Goal: Information Seeking & Learning: Compare options

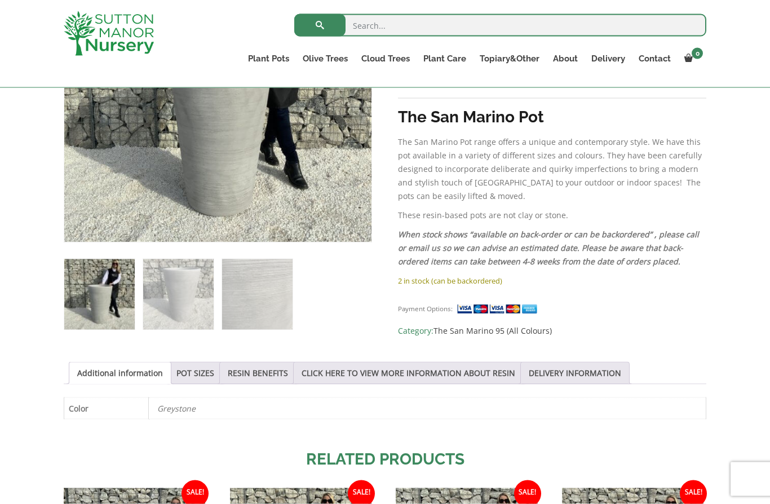
scroll to position [327, 0]
click at [212, 373] on link "POT SIZES" at bounding box center [196, 372] width 38 height 21
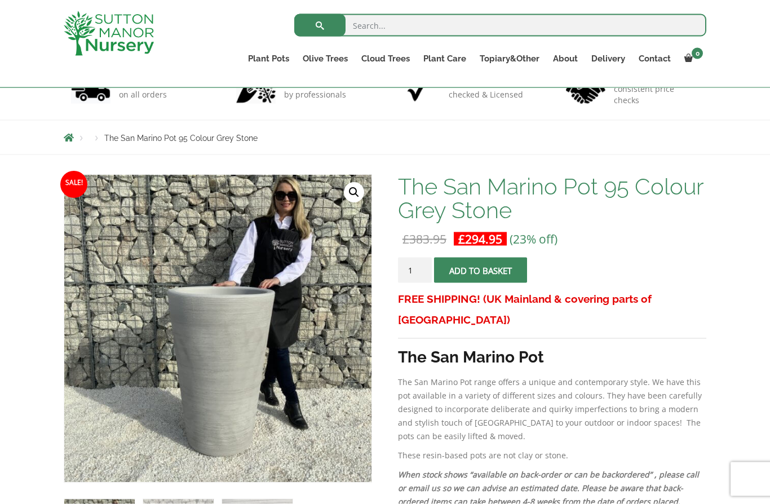
scroll to position [0, 0]
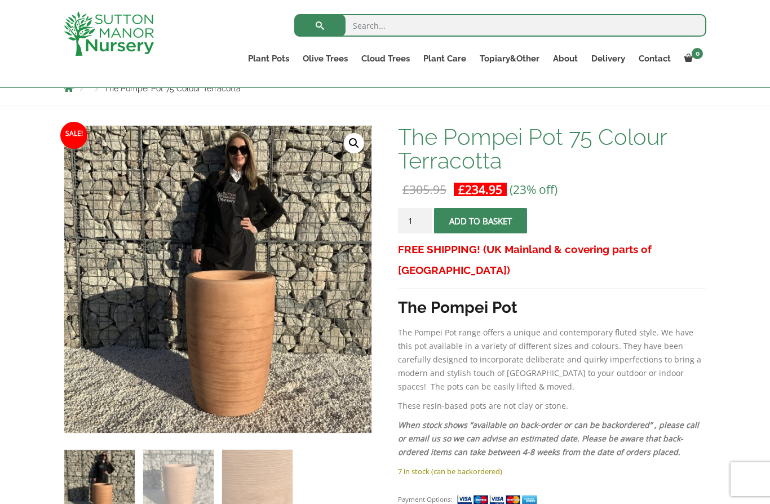
scroll to position [131, 0]
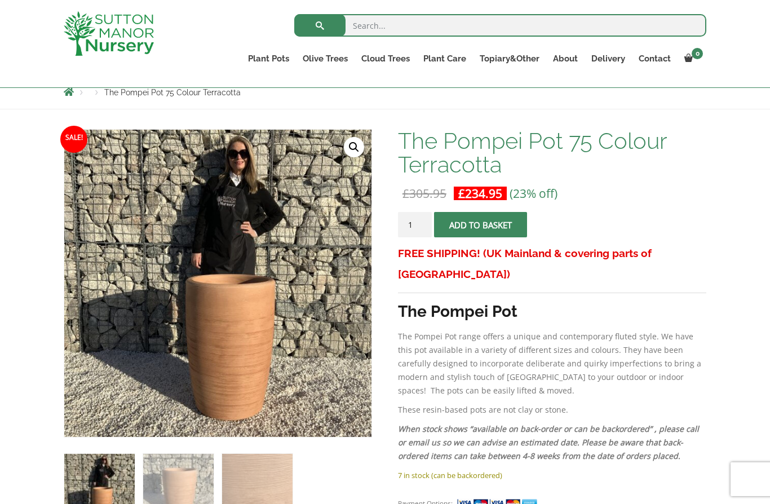
click at [0, 0] on link "Vietnamese Pots" at bounding box center [0, 0] width 0 height 0
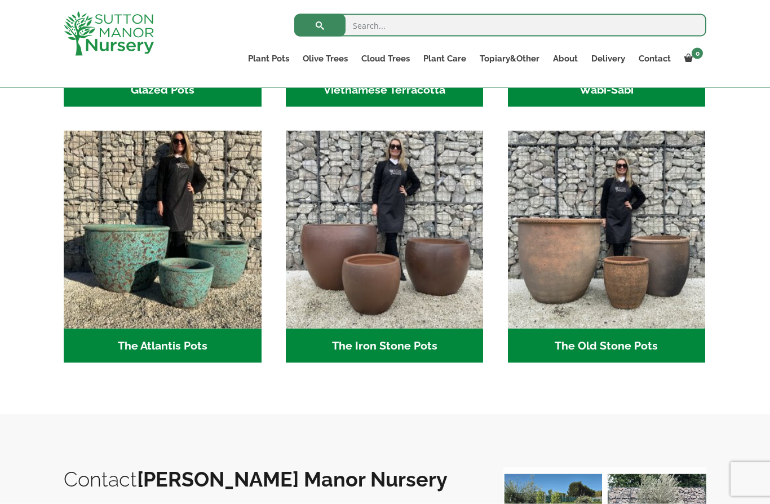
scroll to position [552, 0]
click at [199, 358] on h2 "The Atlantis Pots (11)" at bounding box center [163, 345] width 198 height 35
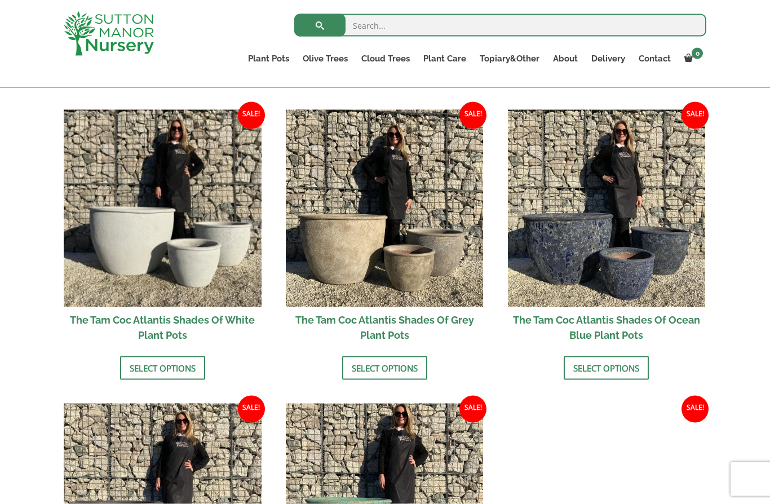
scroll to position [545, 0]
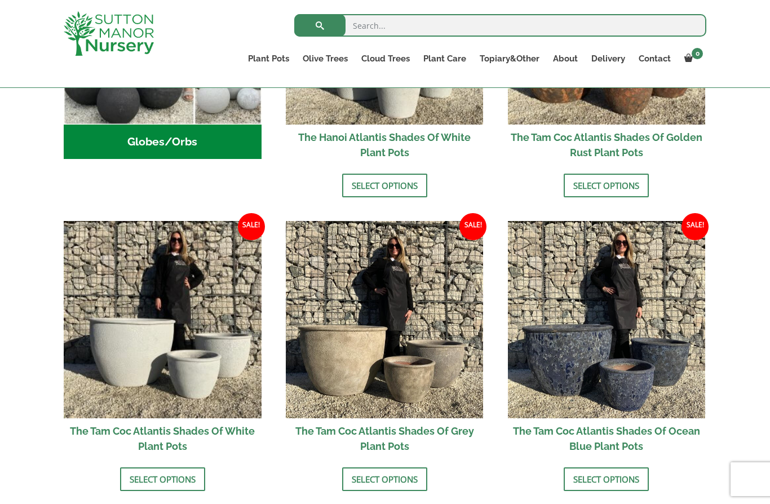
click at [403, 34] on input "search" at bounding box center [500, 25] width 412 height 23
type input "Cretan"
click at [320, 25] on button "submit" at bounding box center [319, 25] width 51 height 23
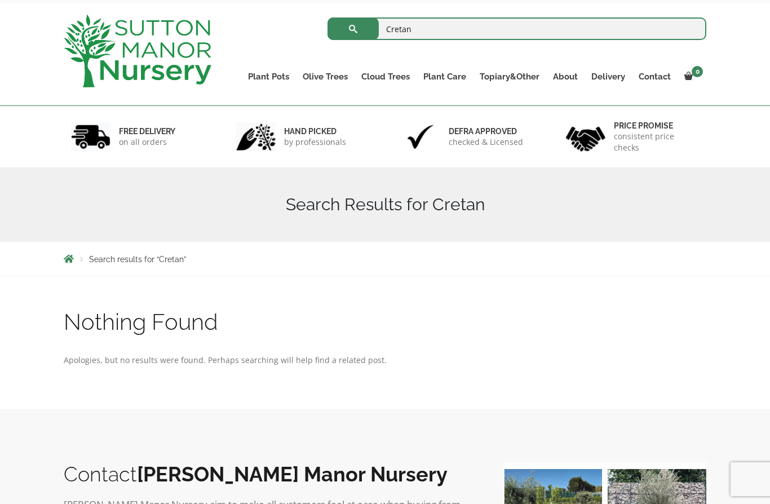
scroll to position [52, 0]
click at [0, 0] on link "The Capri Pots" at bounding box center [0, 0] width 0 height 0
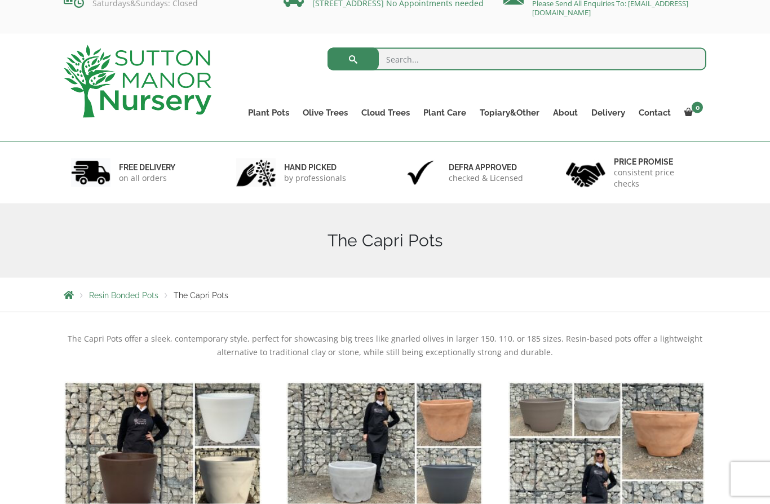
scroll to position [4, 0]
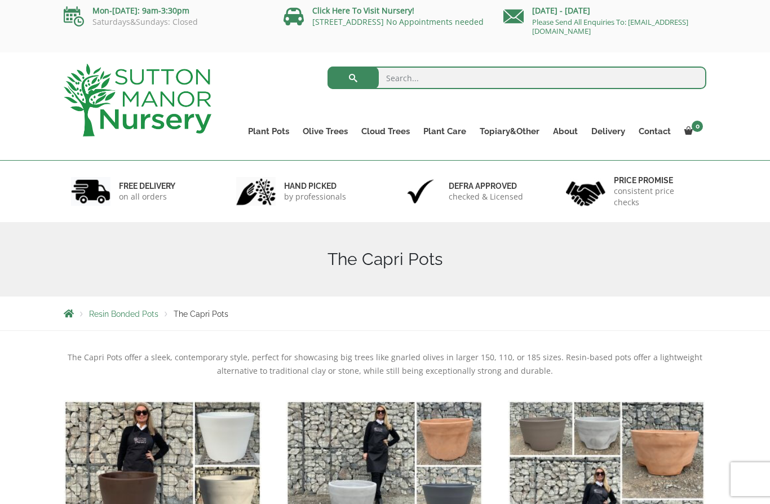
click at [0, 0] on link "Squares And Troughs" at bounding box center [0, 0] width 0 height 0
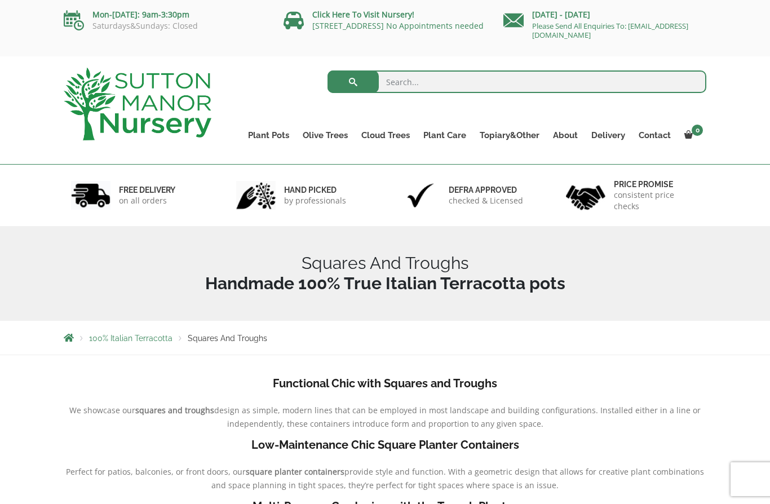
click at [0, 0] on link "Cylinders Traditionals" at bounding box center [0, 0] width 0 height 0
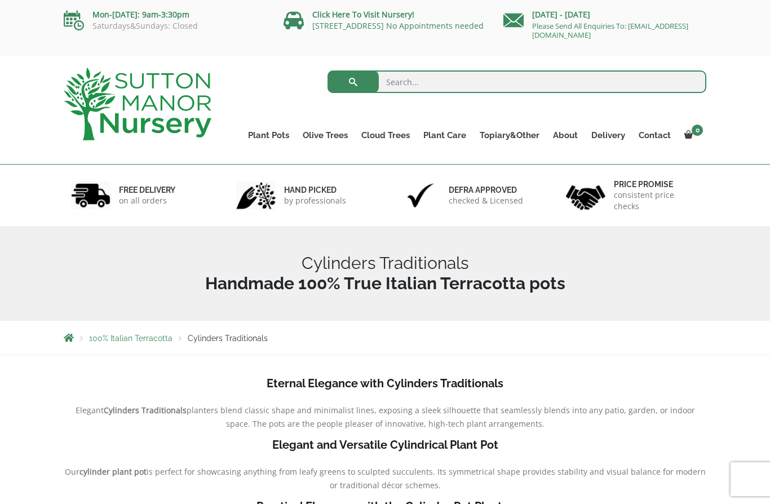
click at [0, 0] on link "Jars And Urns" at bounding box center [0, 0] width 0 height 0
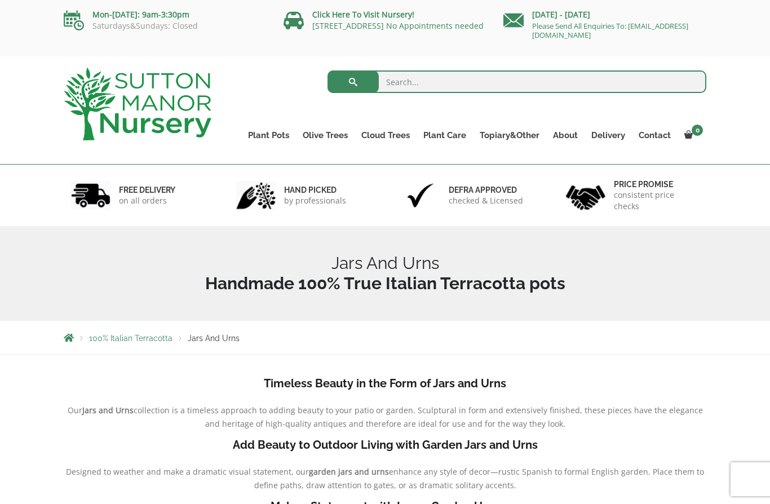
click at [0, 0] on link "Fibre Clay Pots" at bounding box center [0, 0] width 0 height 0
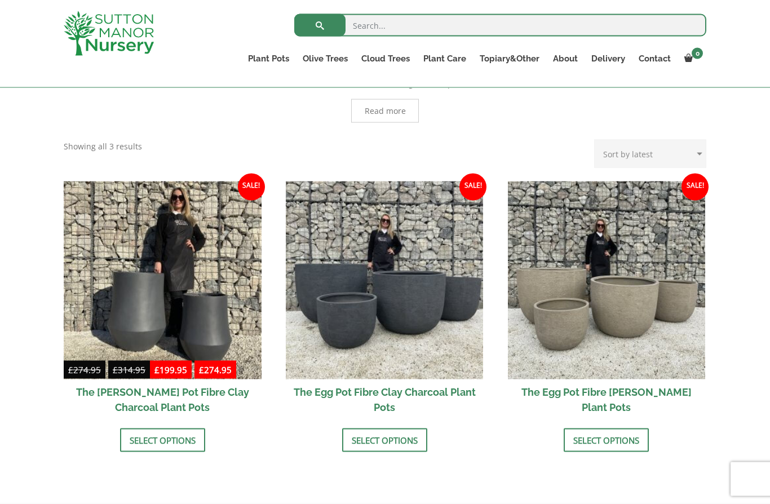
scroll to position [271, 0]
click at [166, 450] on link "Select options" at bounding box center [162, 440] width 85 height 24
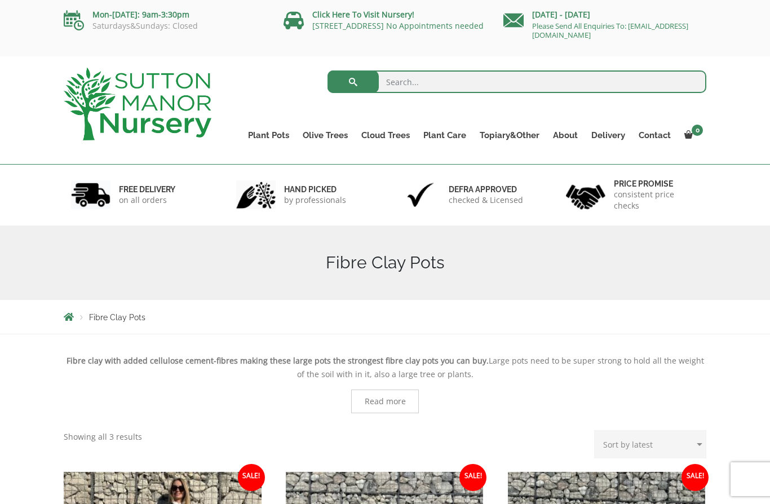
scroll to position [322, 0]
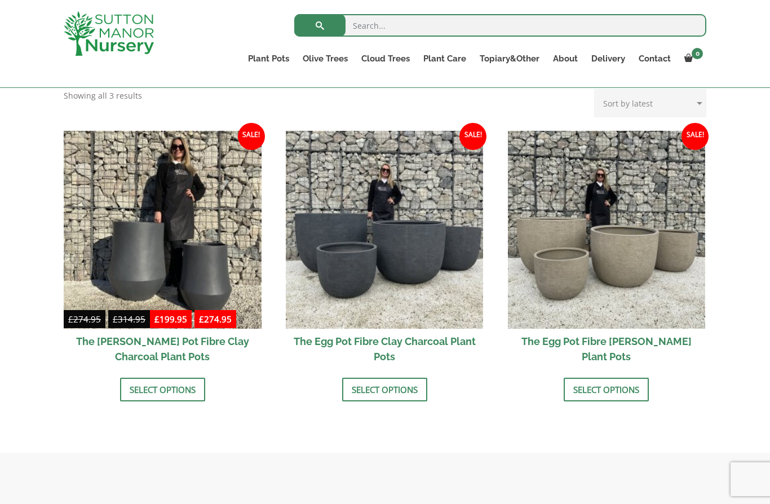
click at [0, 0] on link "The Old Stone Pots" at bounding box center [0, 0] width 0 height 0
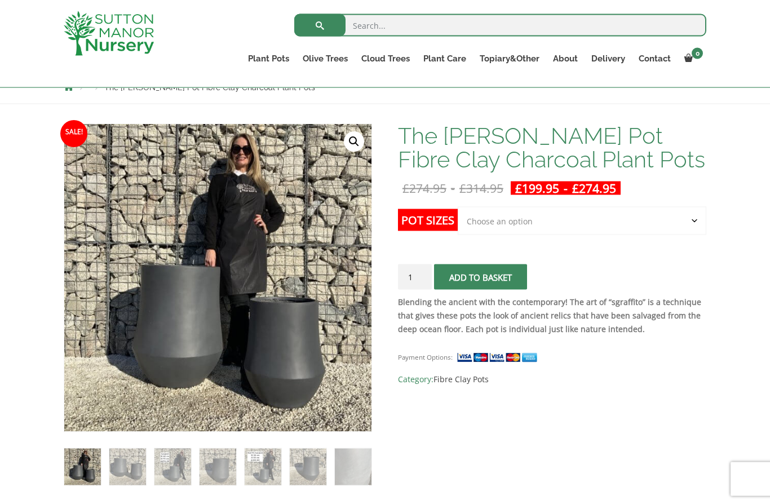
scroll to position [136, 0]
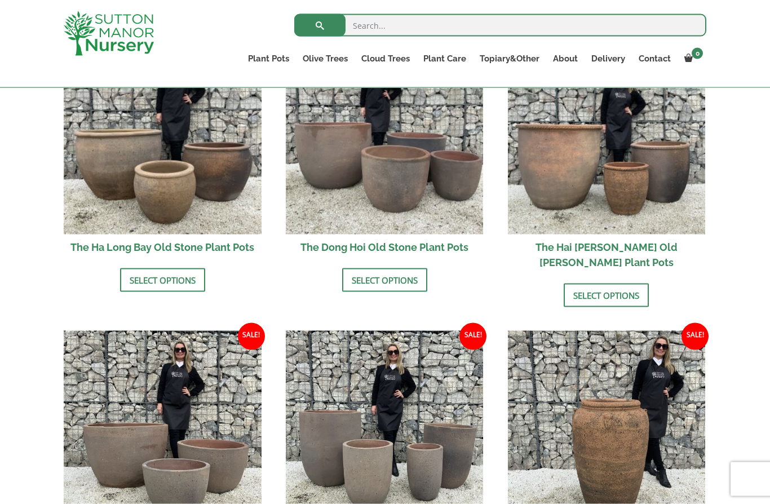
scroll to position [449, 0]
click at [0, 0] on link "Vietnamese Terracotta" at bounding box center [0, 0] width 0 height 0
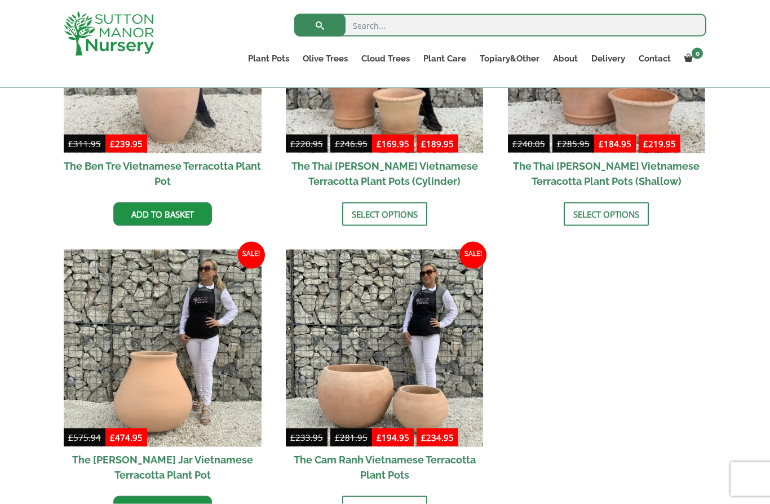
scroll to position [385, 0]
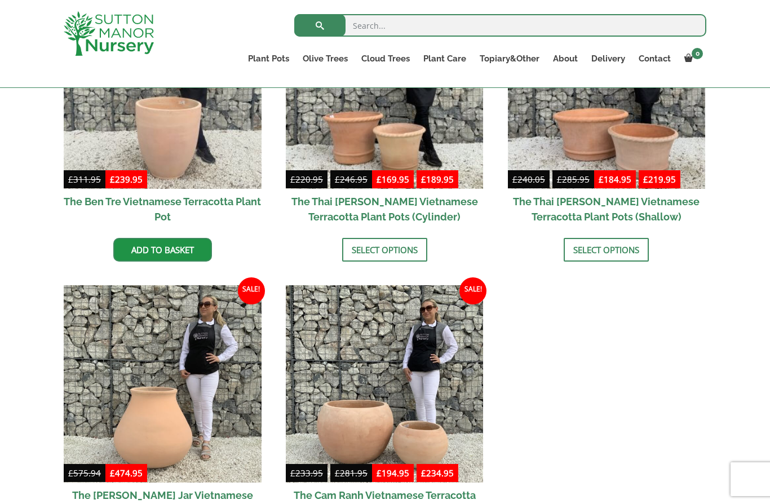
click at [0, 0] on link "Glazed Pots" at bounding box center [0, 0] width 0 height 0
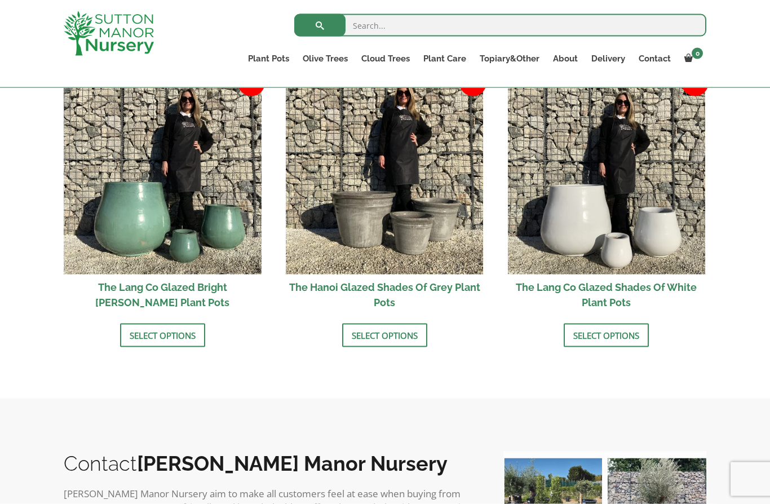
scroll to position [1182, 0]
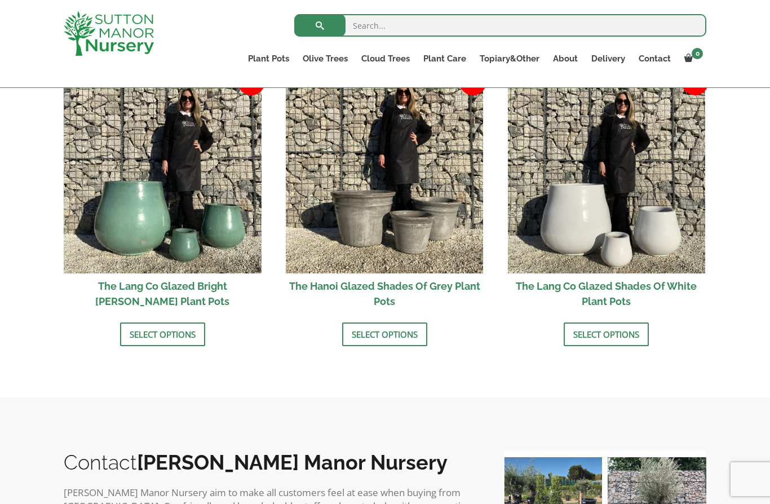
click at [429, 32] on input "search" at bounding box center [500, 25] width 412 height 23
type input "Tall pots"
click at [320, 25] on button "submit" at bounding box center [319, 25] width 51 height 23
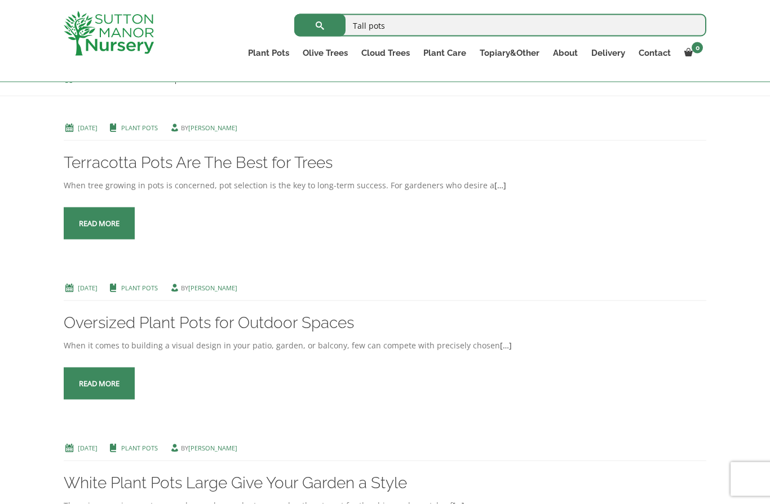
scroll to position [213, 0]
click at [99, 223] on span at bounding box center [99, 223] width 0 height 0
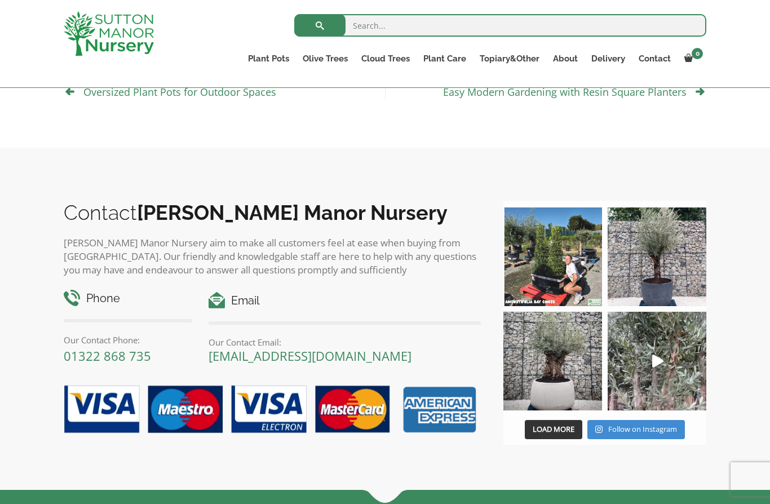
scroll to position [851, 0]
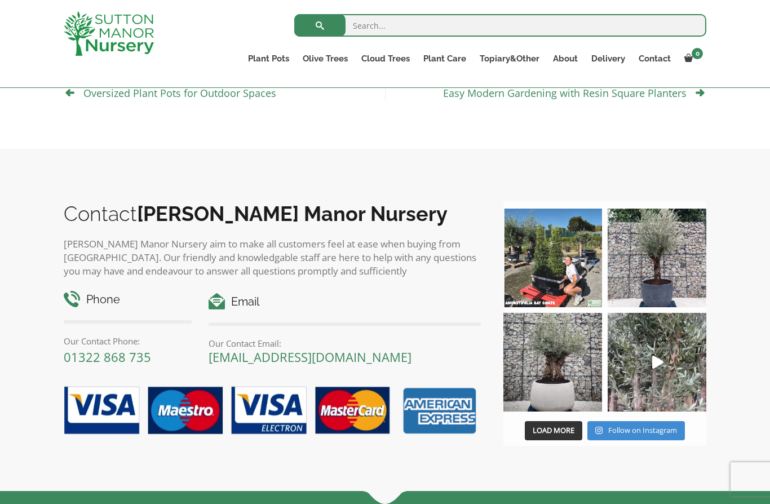
click at [0, 0] on link "Fibre Clay Pots" at bounding box center [0, 0] width 0 height 0
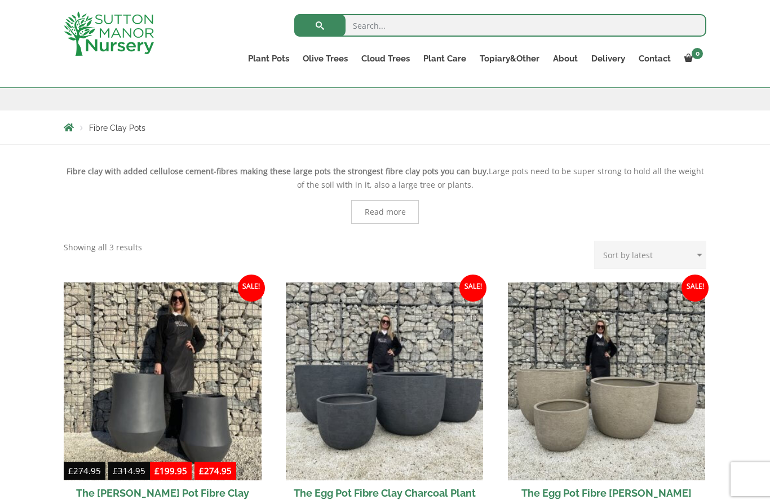
scroll to position [152, 0]
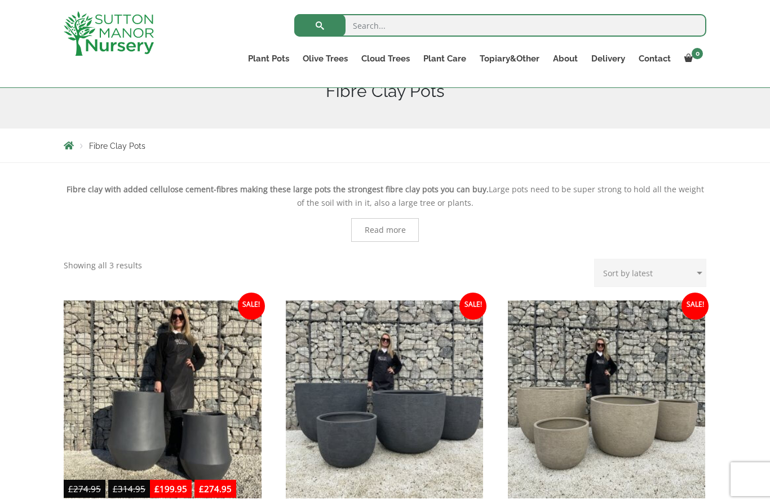
click at [0, 0] on link "Big Bell Pots" at bounding box center [0, 0] width 0 height 0
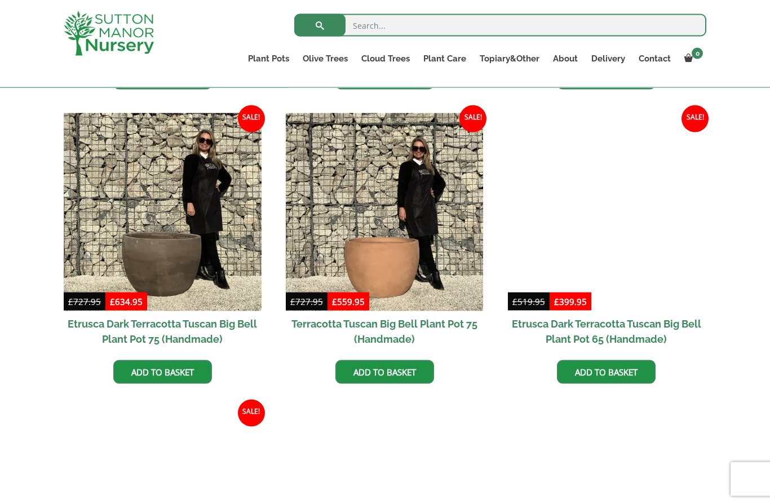
scroll to position [852, 0]
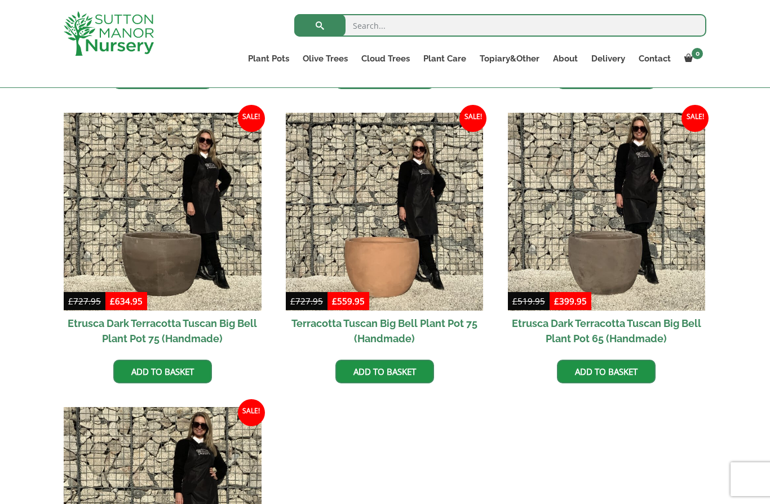
click at [0, 0] on link "Wabi-Sabi" at bounding box center [0, 0] width 0 height 0
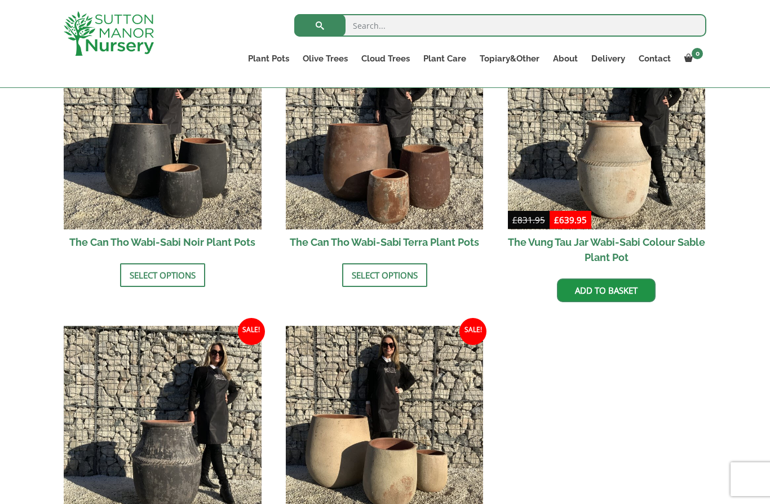
scroll to position [1226, 0]
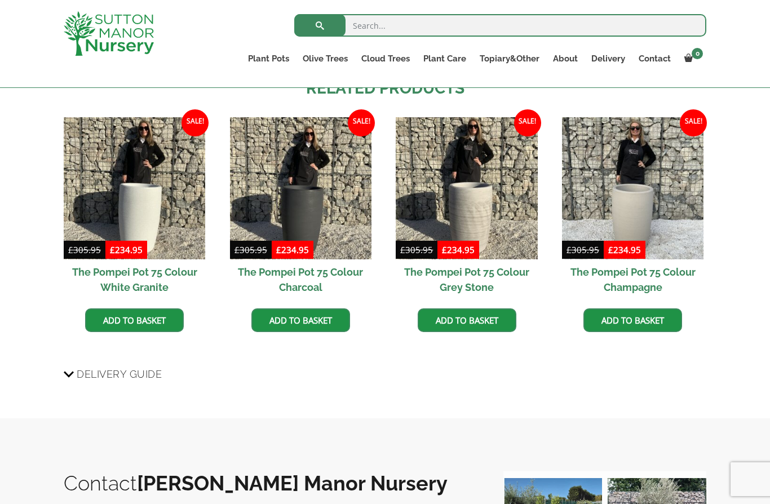
scroll to position [696, 0]
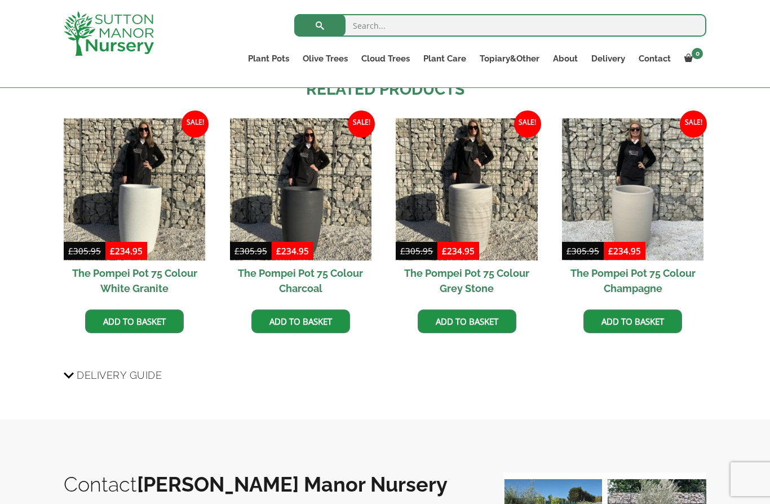
click at [113, 384] on span "Delivery Guide" at bounding box center [119, 375] width 85 height 21
click at [0, 0] on input "Delivery Guide" at bounding box center [0, 0] width 0 height 0
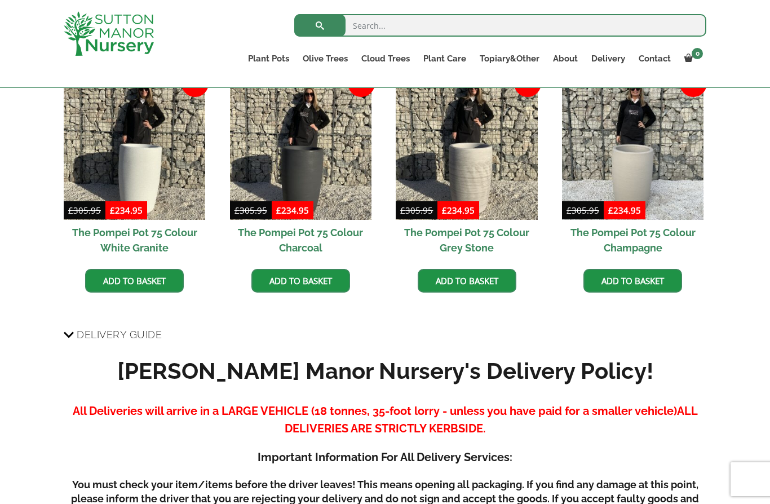
scroll to position [734, 0]
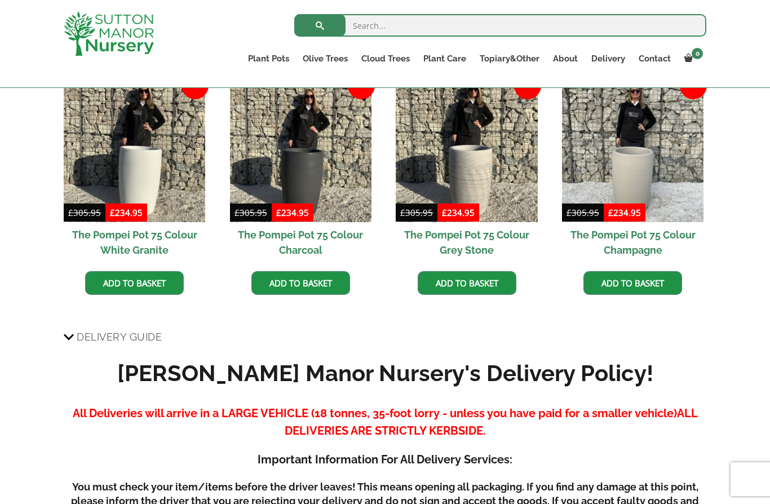
click at [470, 169] on img at bounding box center [467, 151] width 142 height 142
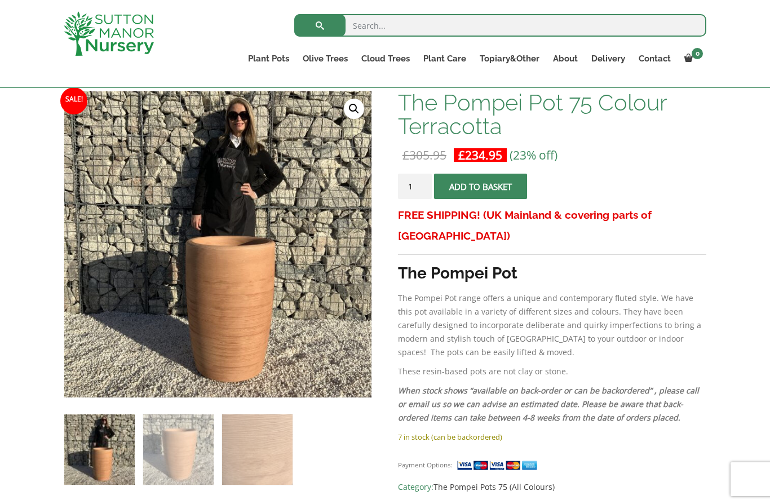
scroll to position [121, 0]
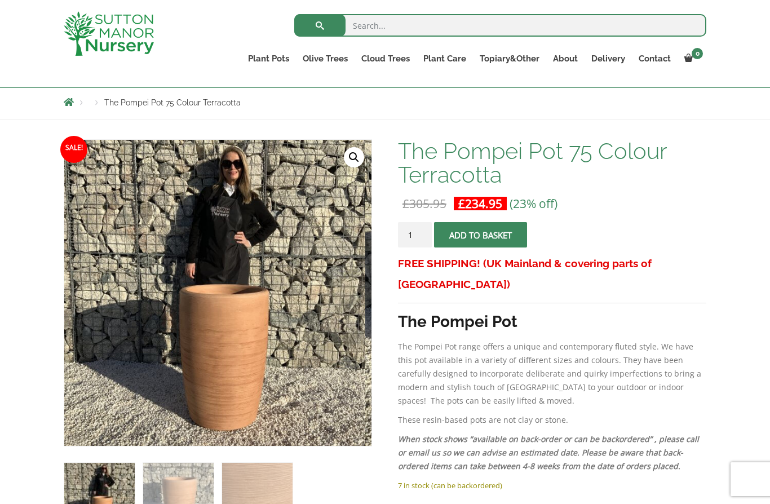
click at [0, 0] on link "The Iron Stone Pots" at bounding box center [0, 0] width 0 height 0
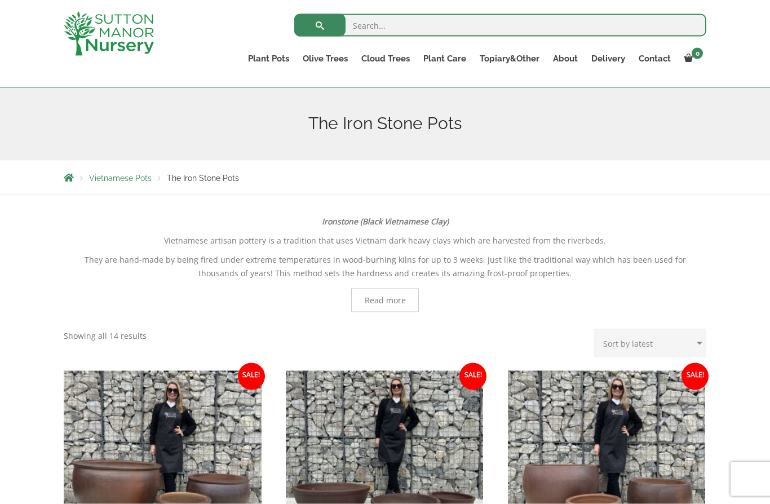
scroll to position [120, 0]
click at [0, 0] on link "Glazed Pots" at bounding box center [0, 0] width 0 height 0
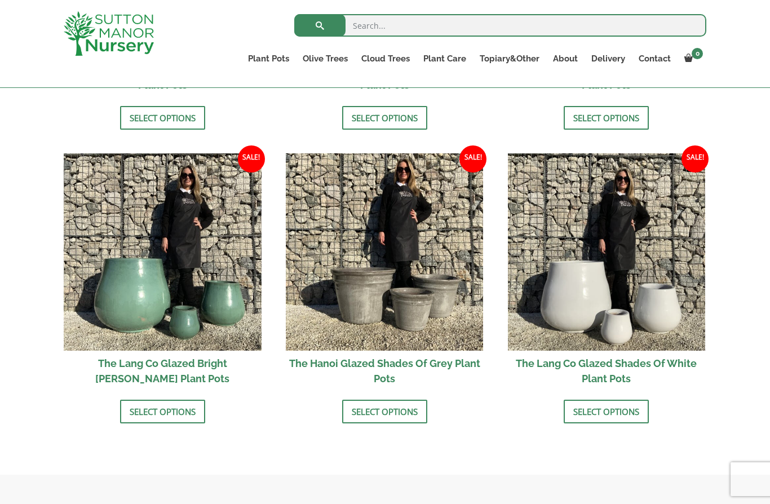
scroll to position [1086, 0]
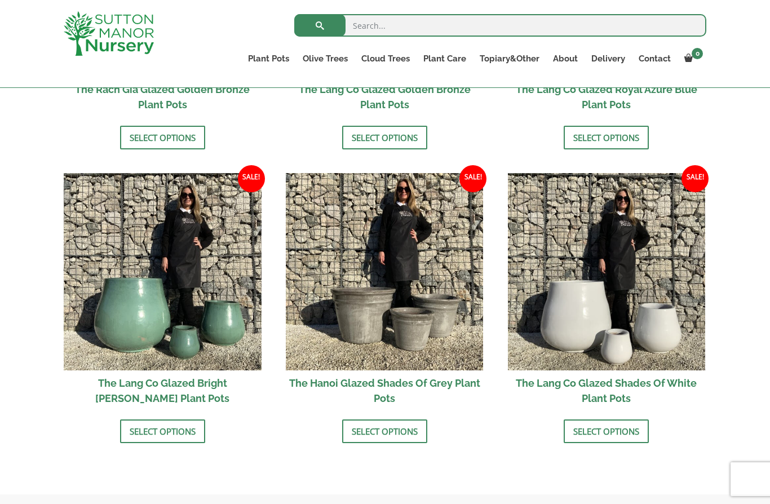
click at [598, 282] on img at bounding box center [607, 272] width 198 height 198
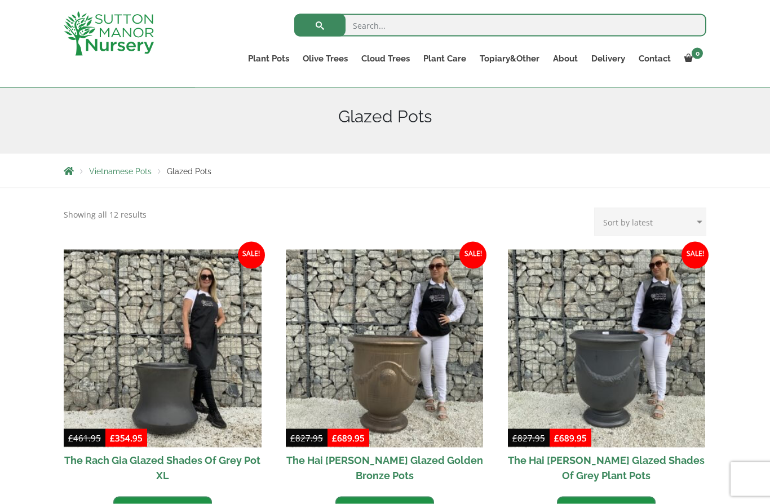
scroll to position [95, 0]
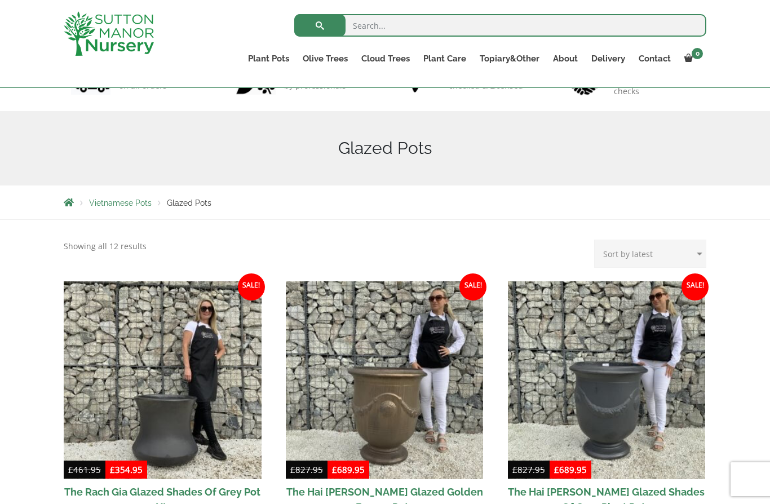
click at [0, 0] on link "Jars And Urns" at bounding box center [0, 0] width 0 height 0
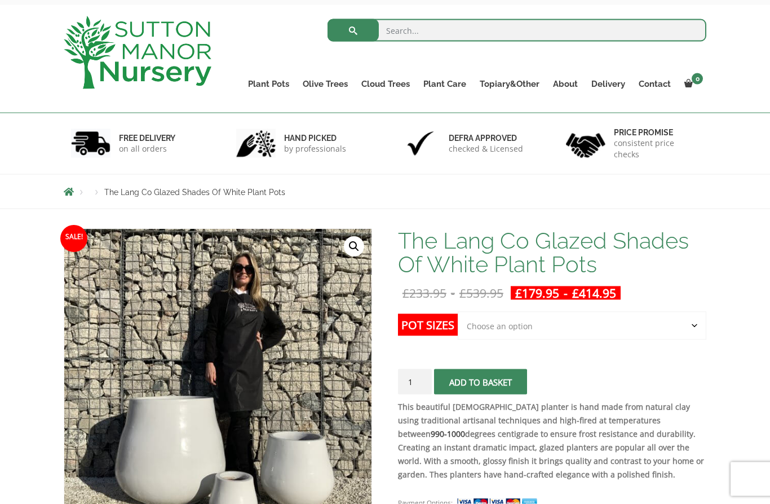
scroll to position [35, 0]
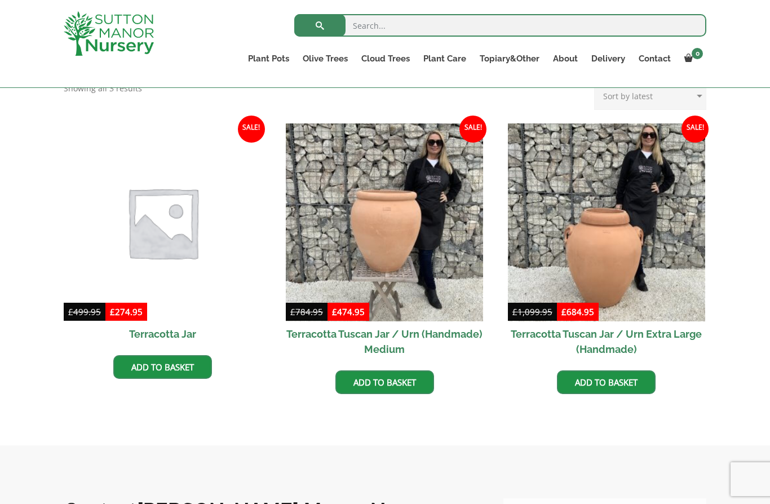
scroll to position [475, 0]
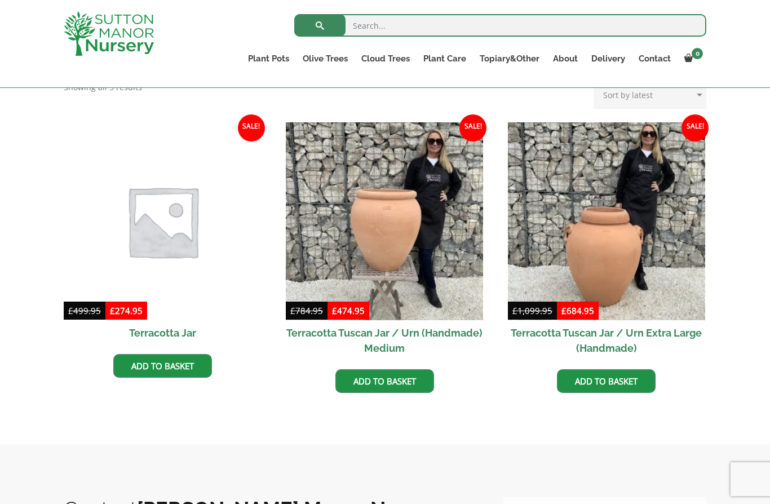
click at [173, 341] on h2 "Terracotta Jar" at bounding box center [163, 332] width 198 height 25
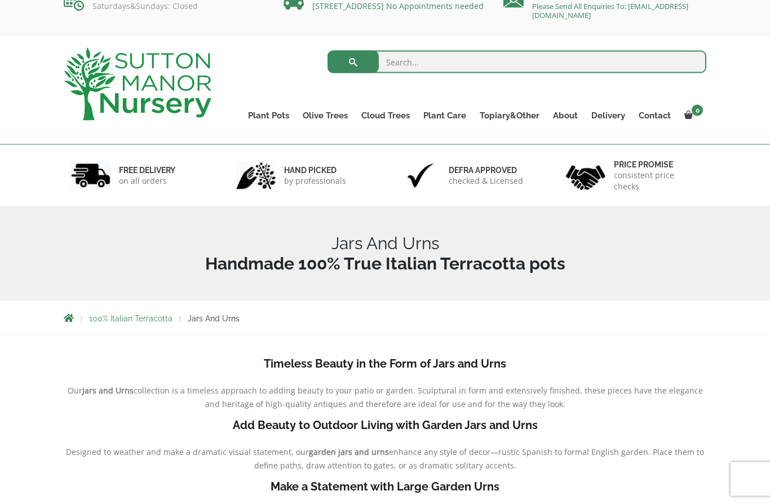
scroll to position [0, 0]
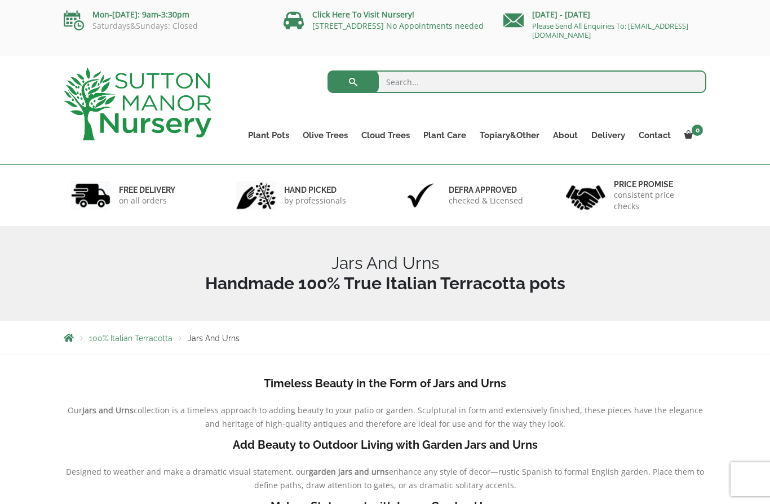
click at [0, 0] on link "The Atlantis Pots" at bounding box center [0, 0] width 0 height 0
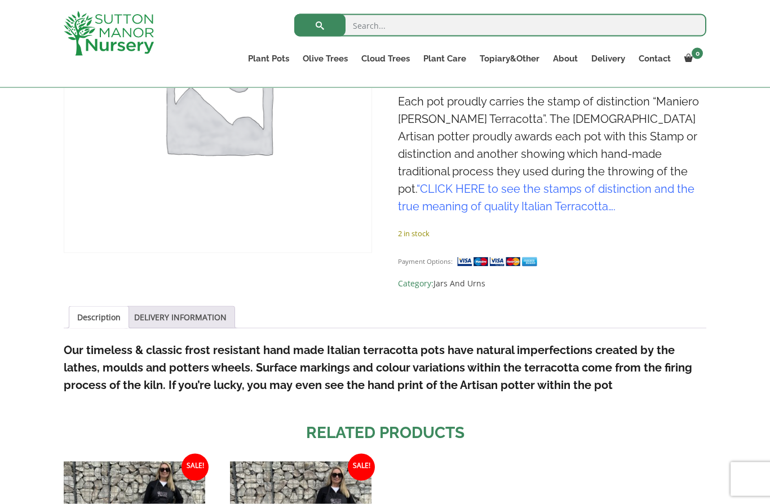
scroll to position [320, 0]
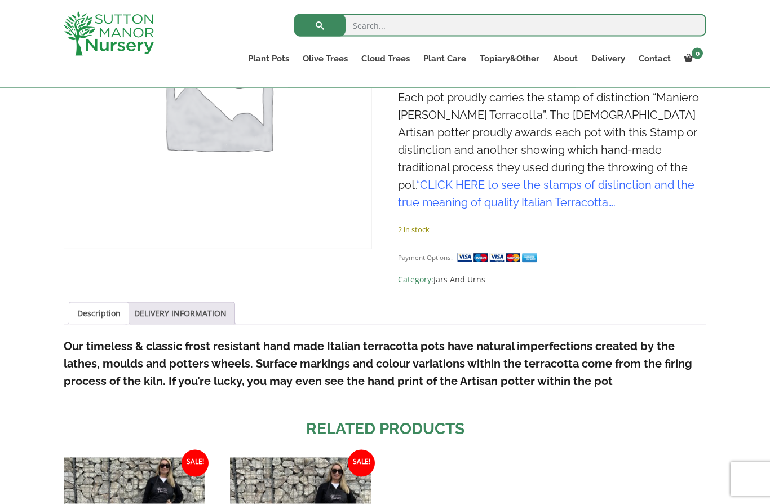
click at [227, 303] on link "DELIVERY INFORMATION" at bounding box center [180, 313] width 93 height 21
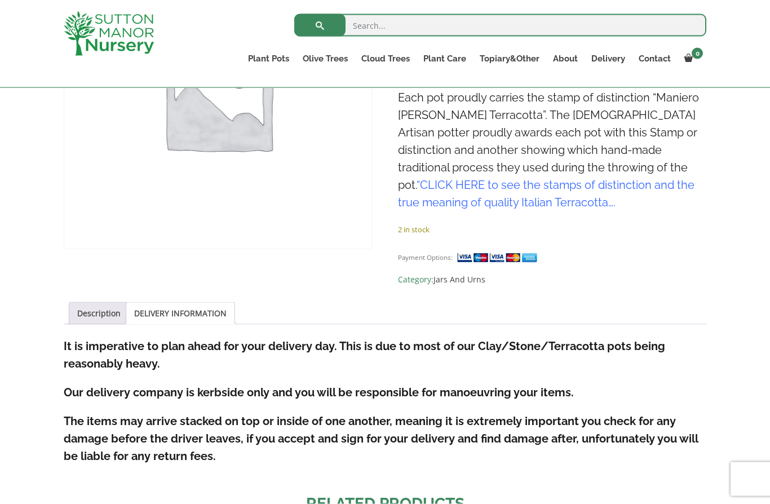
scroll to position [320, 0]
click at [121, 302] on link "Description" at bounding box center [98, 312] width 43 height 21
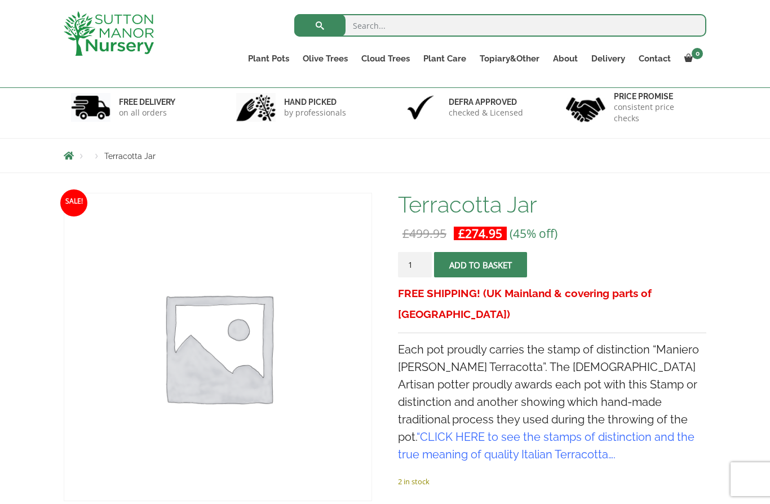
scroll to position [67, 0]
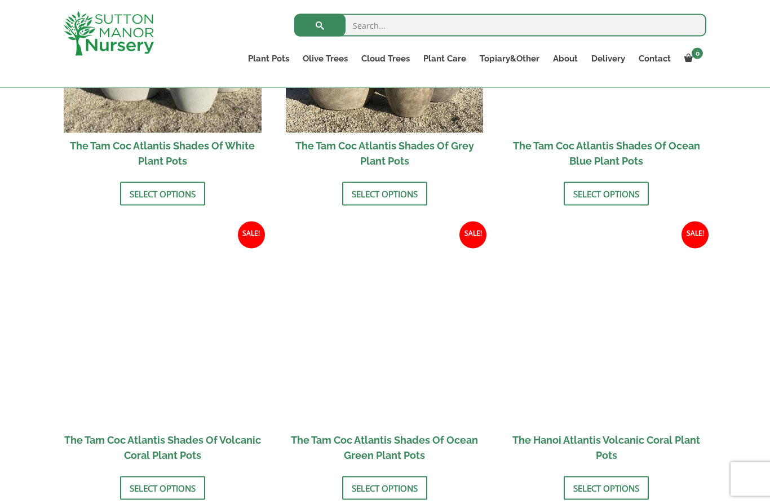
scroll to position [869, 0]
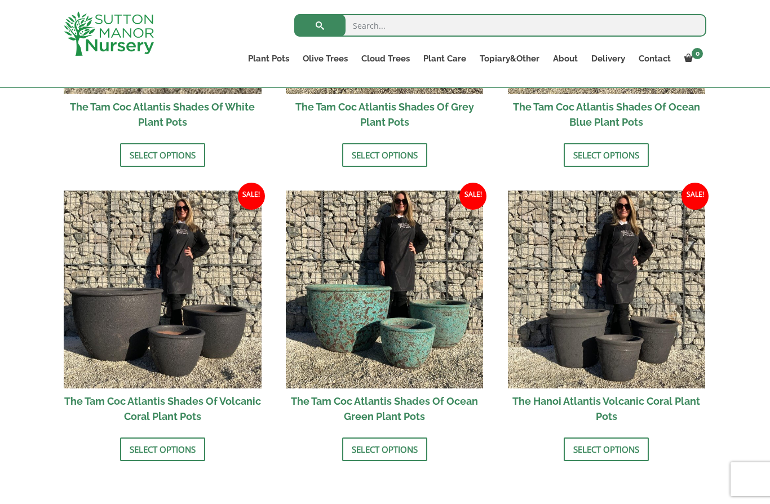
click at [373, 338] on img at bounding box center [385, 290] width 198 height 198
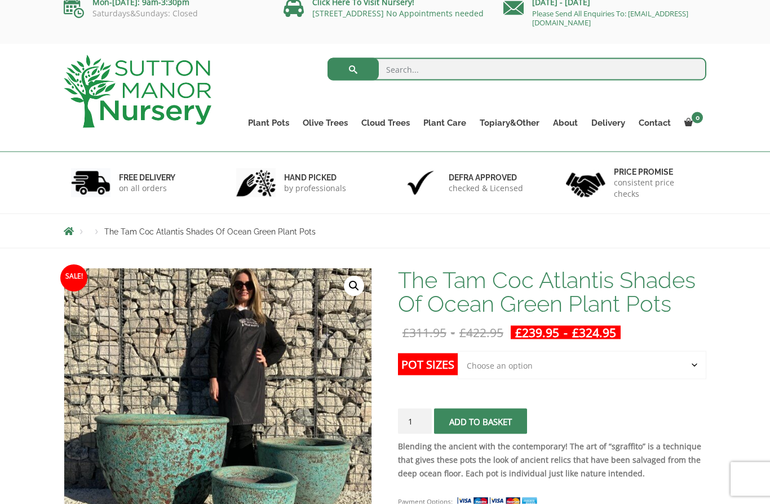
scroll to position [13, 0]
click at [0, 0] on link "Vietnamese Terracotta" at bounding box center [0, 0] width 0 height 0
